Goal: Transaction & Acquisition: Download file/media

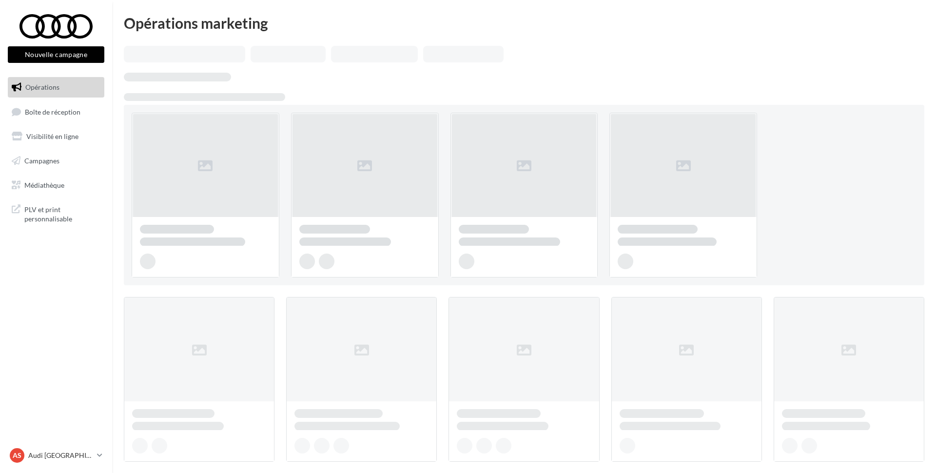
click at [67, 183] on link "Médiathèque" at bounding box center [56, 185] width 100 height 20
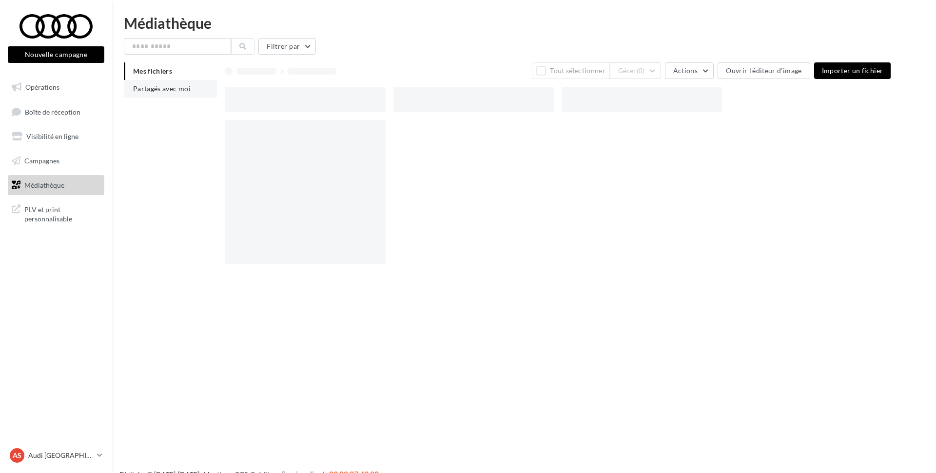
click at [158, 92] on span "Partagés avec moi" at bounding box center [162, 88] width 58 height 8
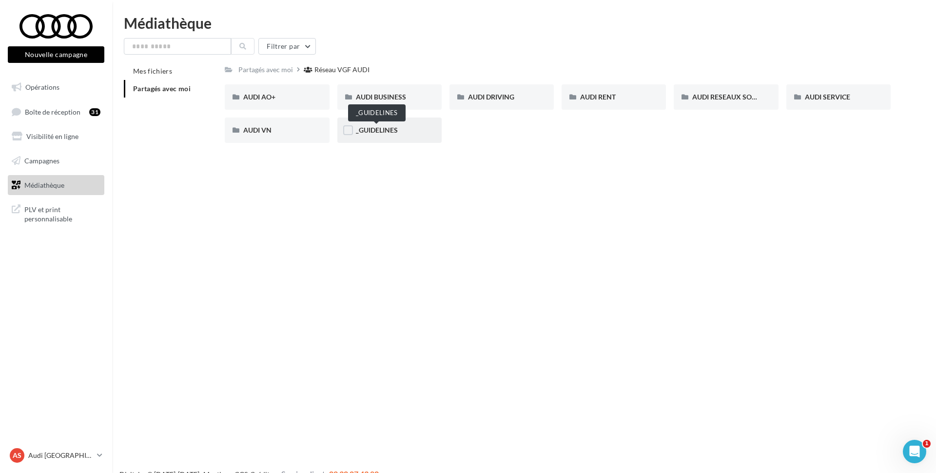
click at [369, 132] on span "_GUIDELINES" at bounding box center [377, 130] width 42 height 8
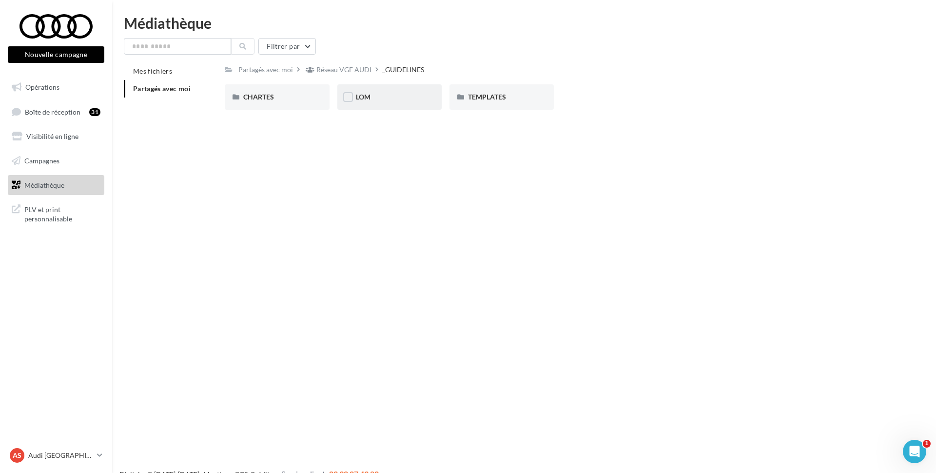
click at [395, 103] on div "LOM" at bounding box center [389, 96] width 104 height 25
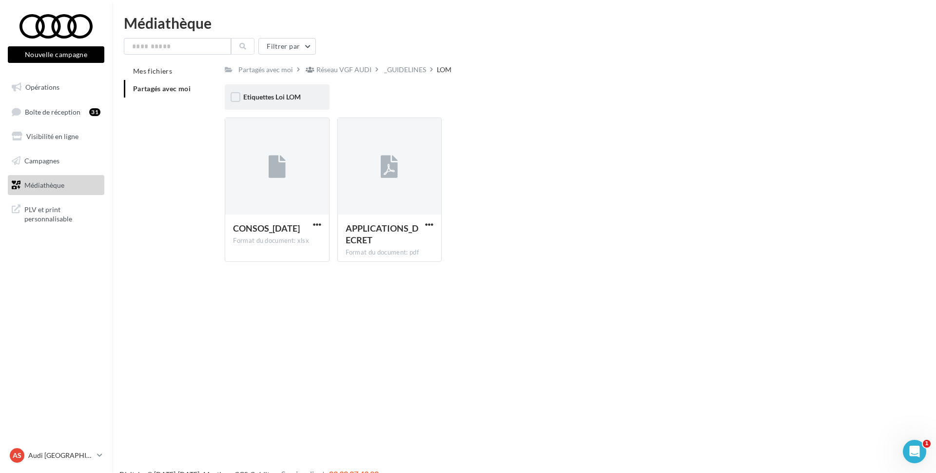
click at [318, 100] on div "Etiquettes Loi LOM" at bounding box center [277, 96] width 104 height 25
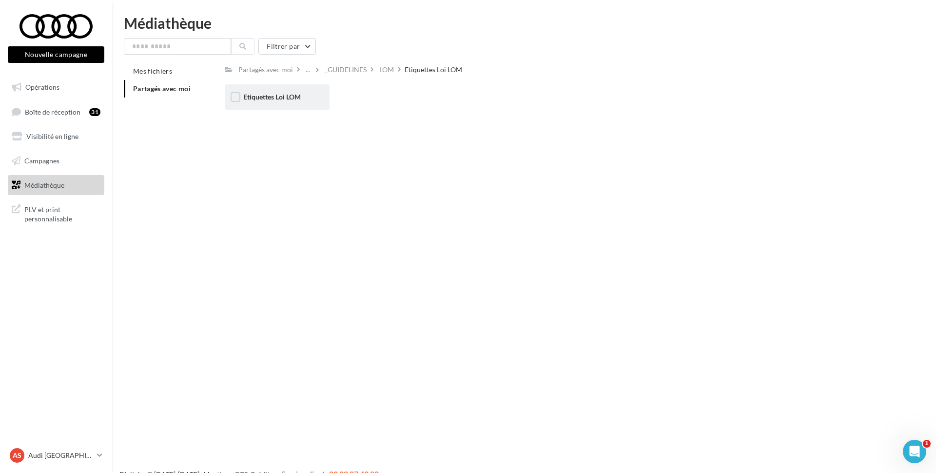
click at [308, 99] on div "Etiquettes Loi LOM" at bounding box center [276, 97] width 67 height 10
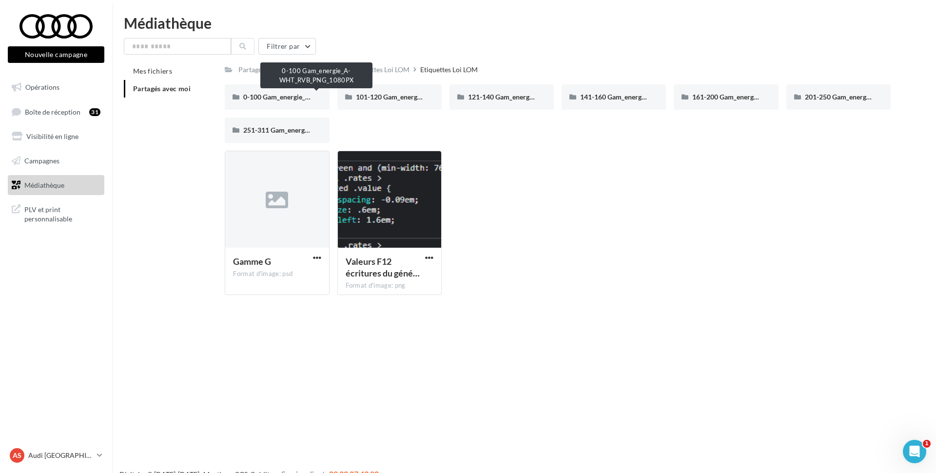
click at [277, 98] on span "0-100 Gam_energie_A-WHT_RVB_PNG_1080PX" at bounding box center [317, 97] width 148 height 8
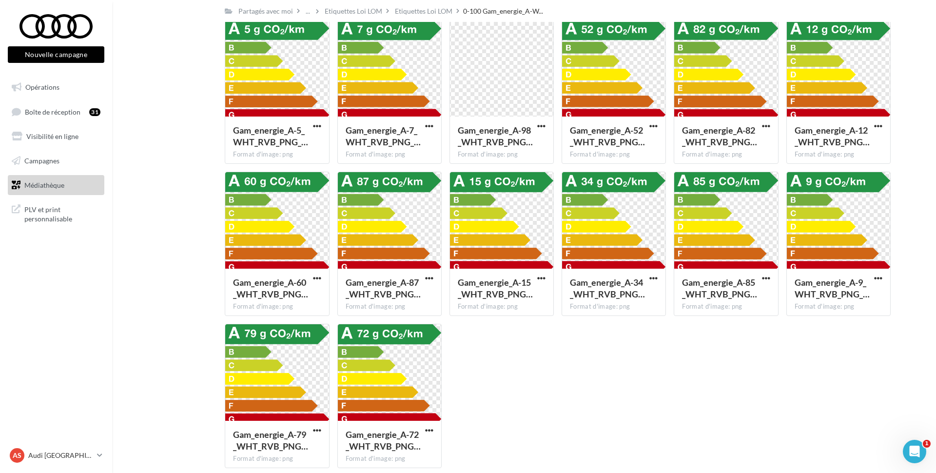
scroll to position [2350, 0]
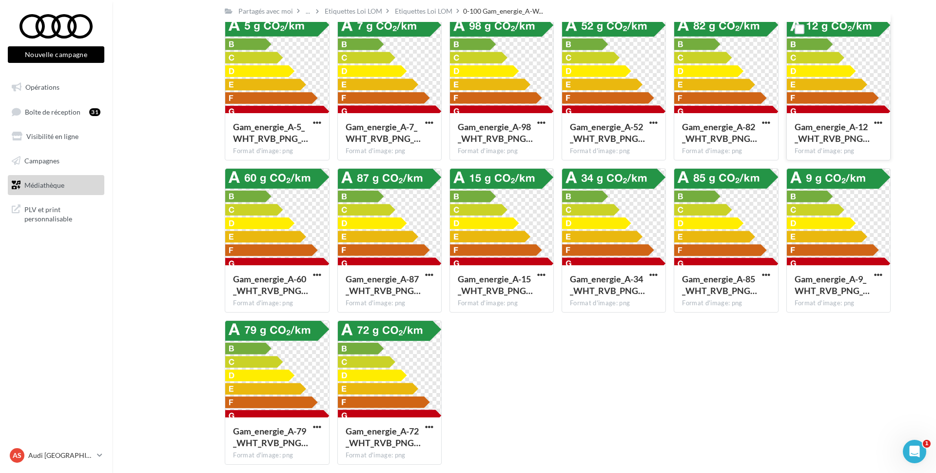
click at [873, 123] on button "button" at bounding box center [878, 123] width 12 height 10
click at [830, 147] on button "Télécharger" at bounding box center [836, 142] width 98 height 25
